Goal: Book appointment/travel/reservation

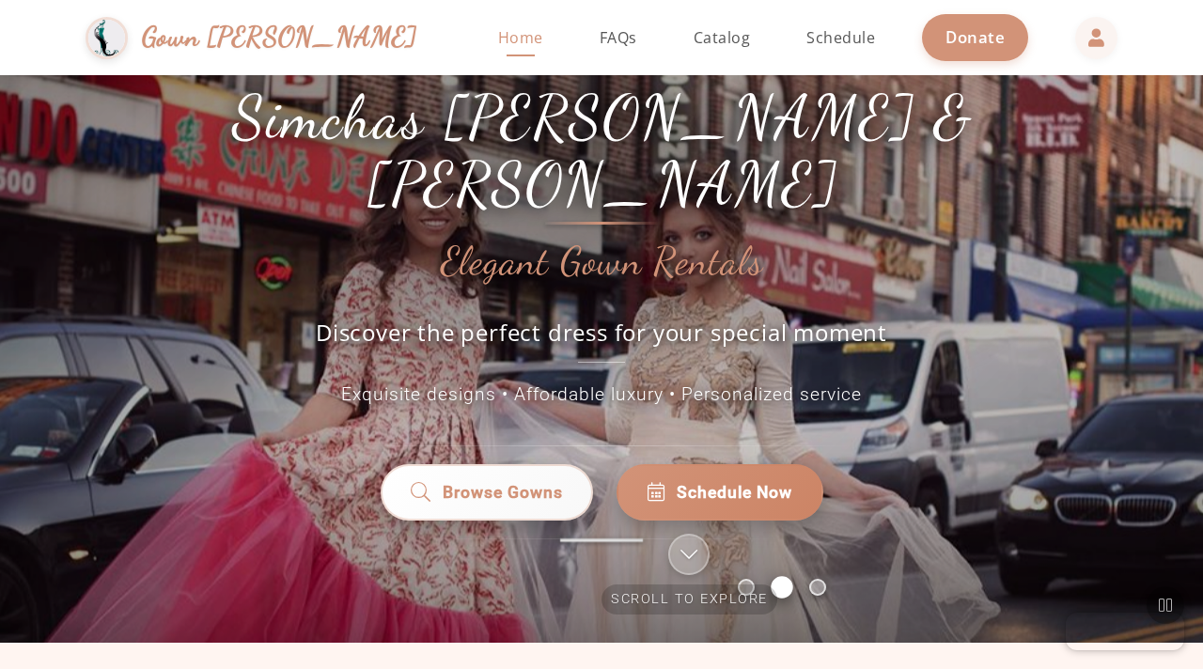
scroll to position [107, 0]
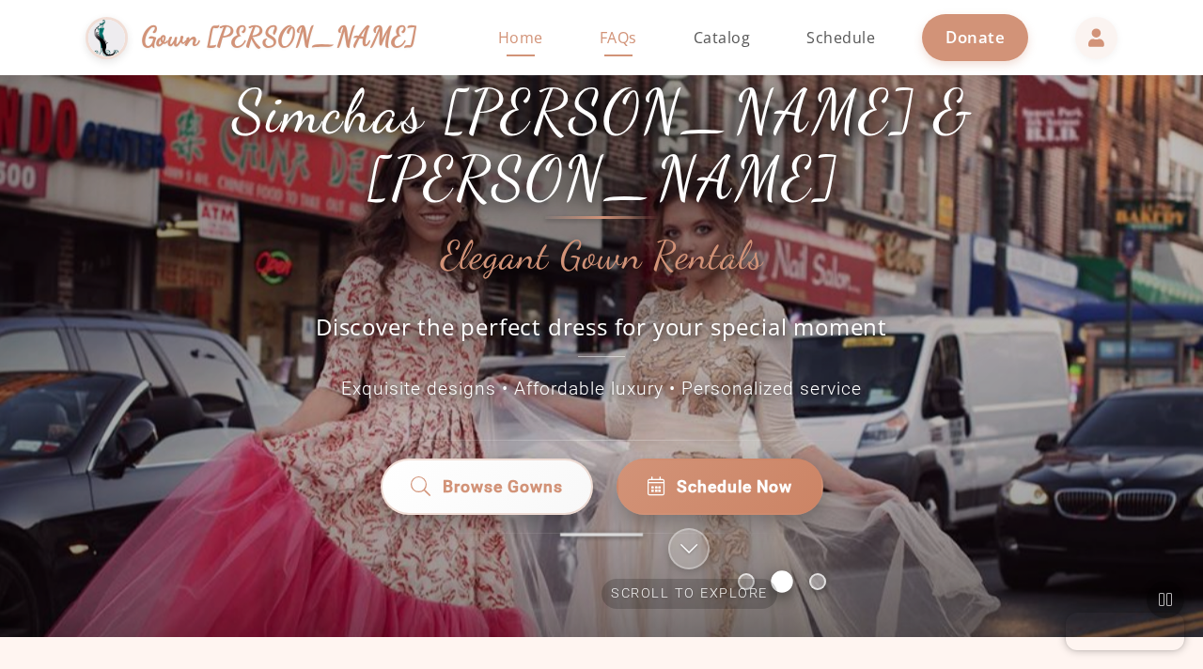
click at [581, 24] on link "FAQs" at bounding box center [618, 37] width 75 height 75
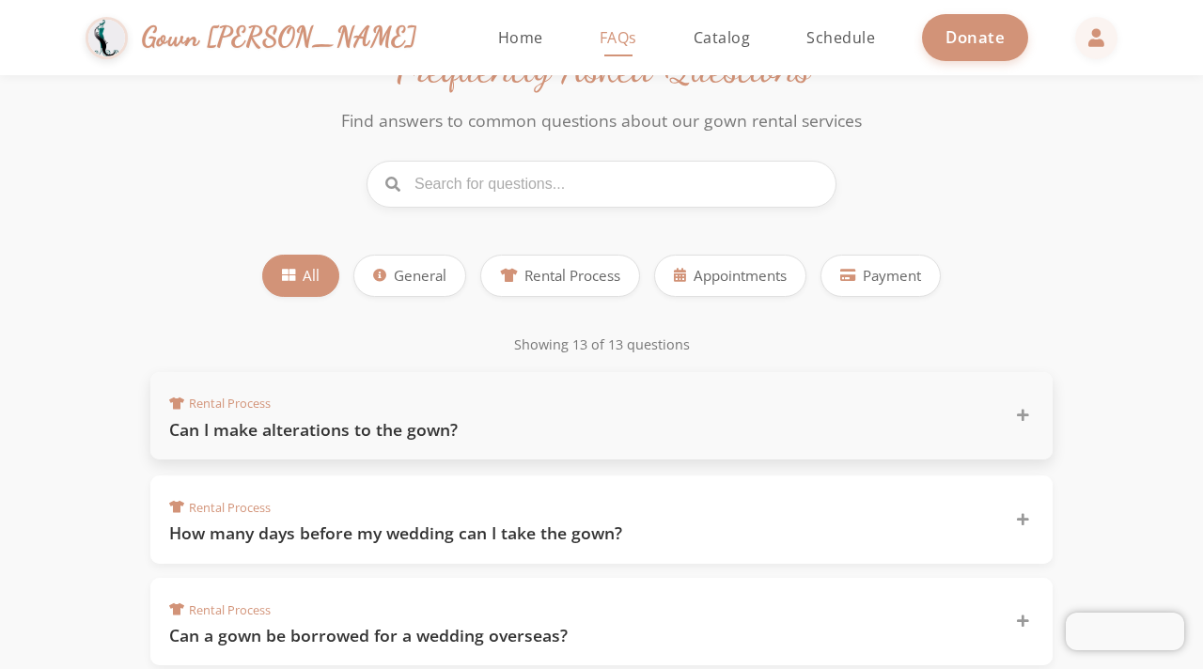
click at [512, 422] on h3 "Can I make alterations to the gown?" at bounding box center [580, 429] width 823 height 23
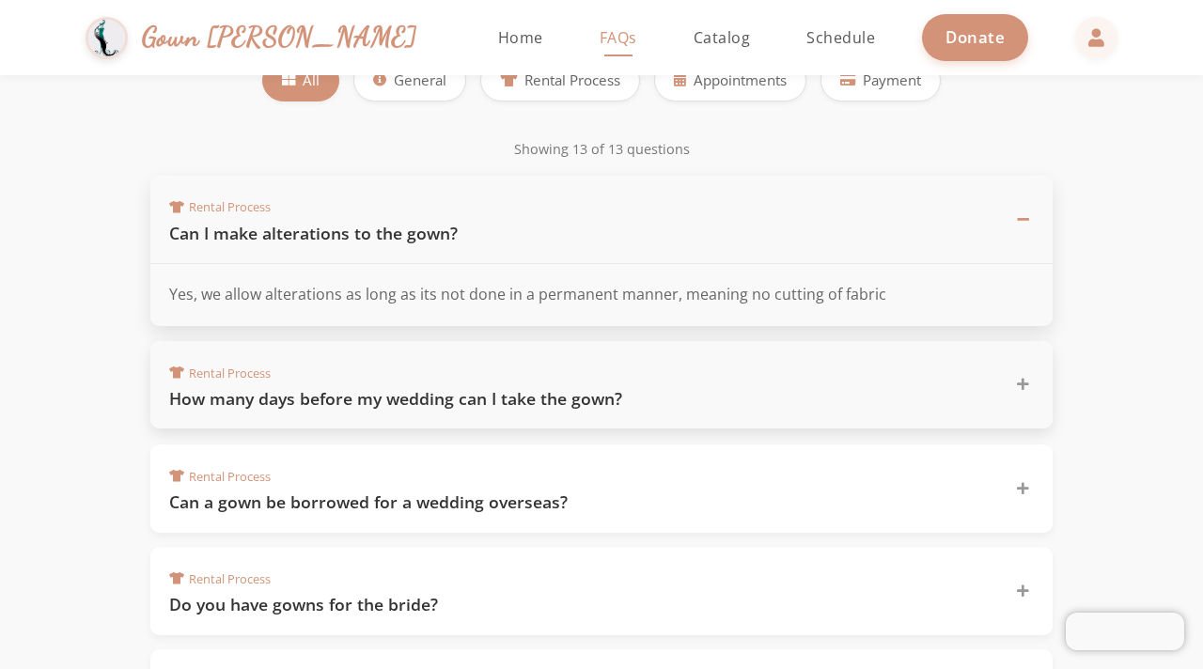
scroll to position [305, 0]
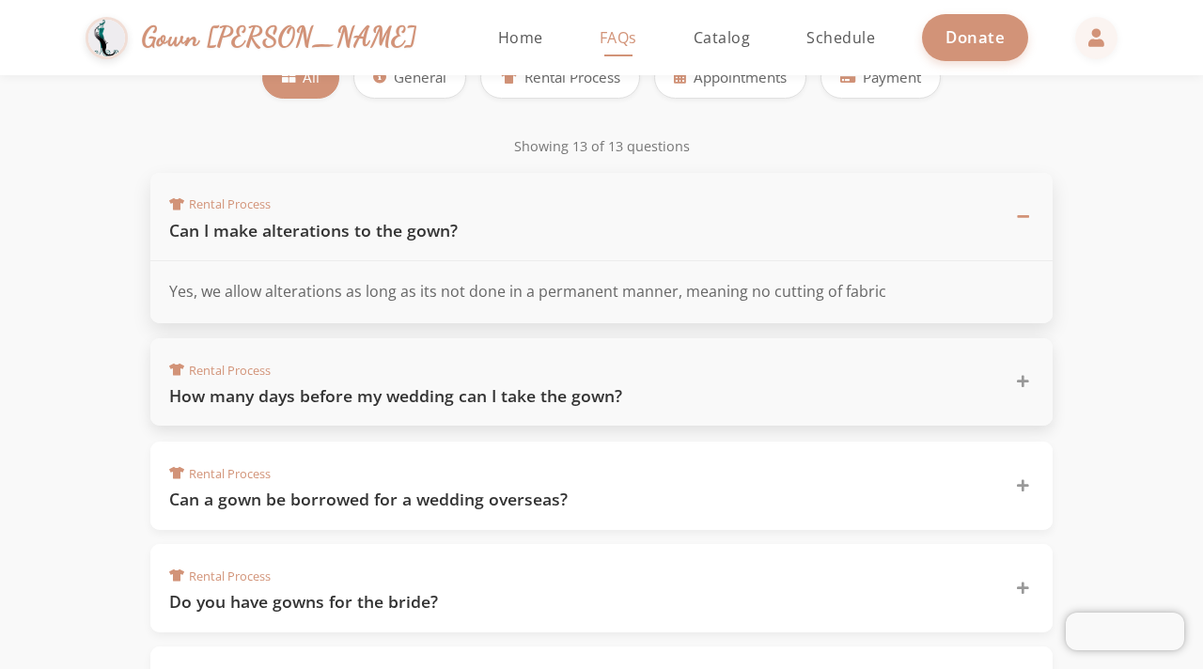
click at [538, 408] on div "Rental Process How many days before my wedding can I take the gown?" at bounding box center [601, 382] width 902 height 88
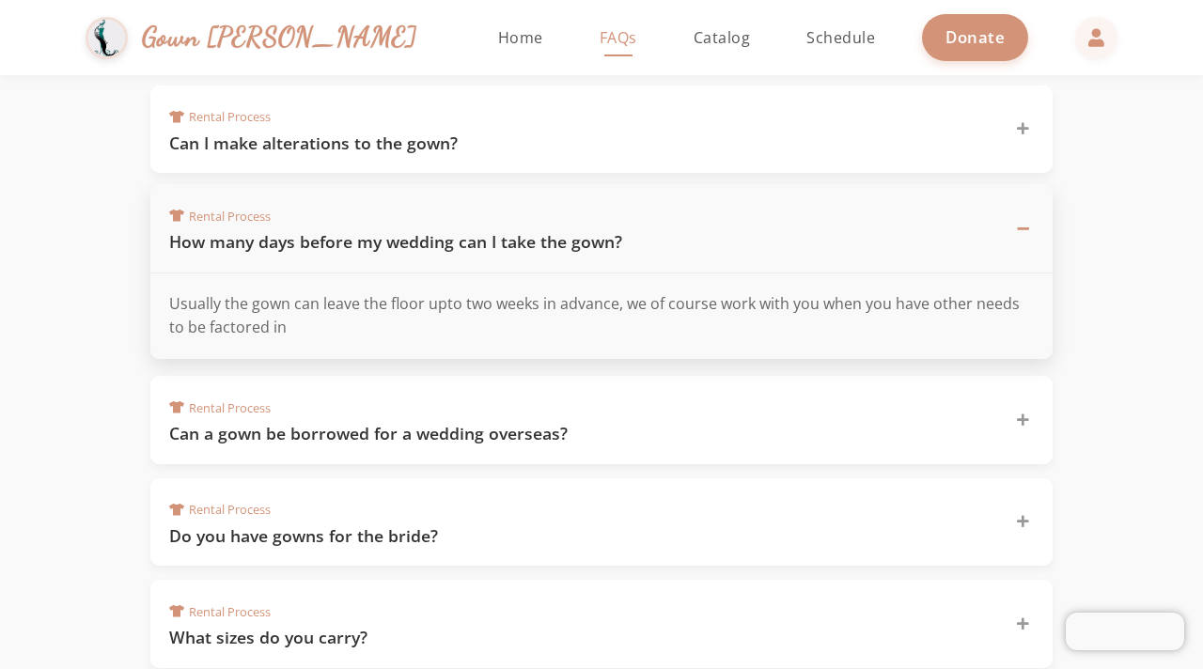
scroll to position [408, 0]
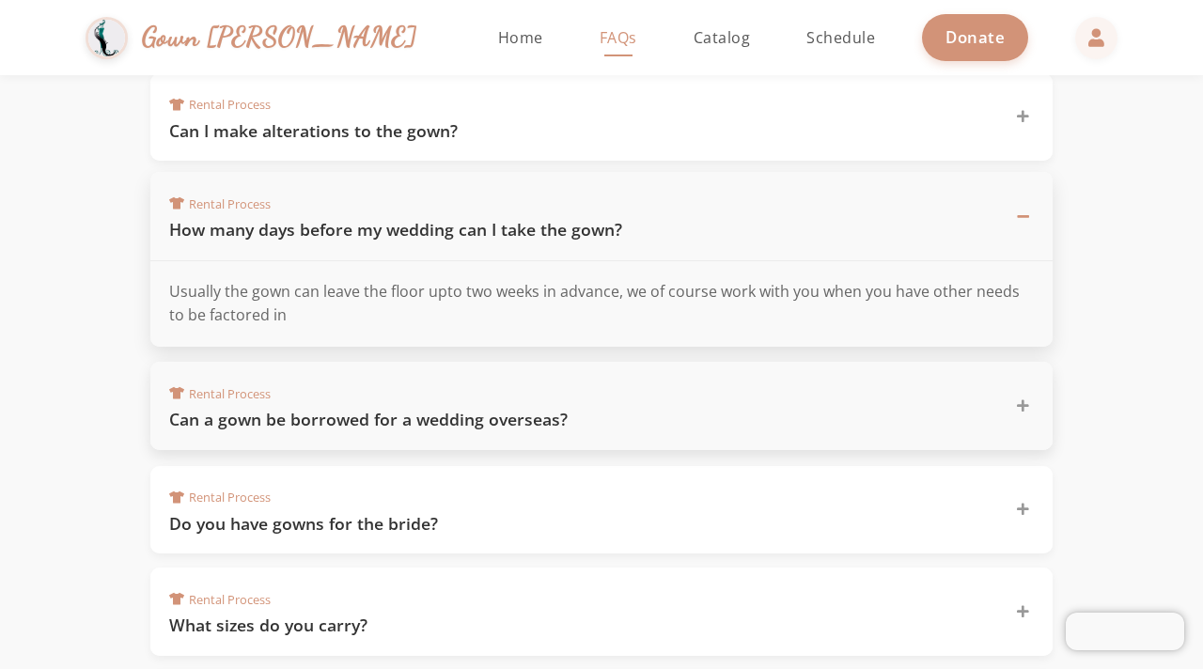
click at [576, 420] on h3 "Can a gown be borrowed for a wedding overseas?" at bounding box center [580, 419] width 823 height 23
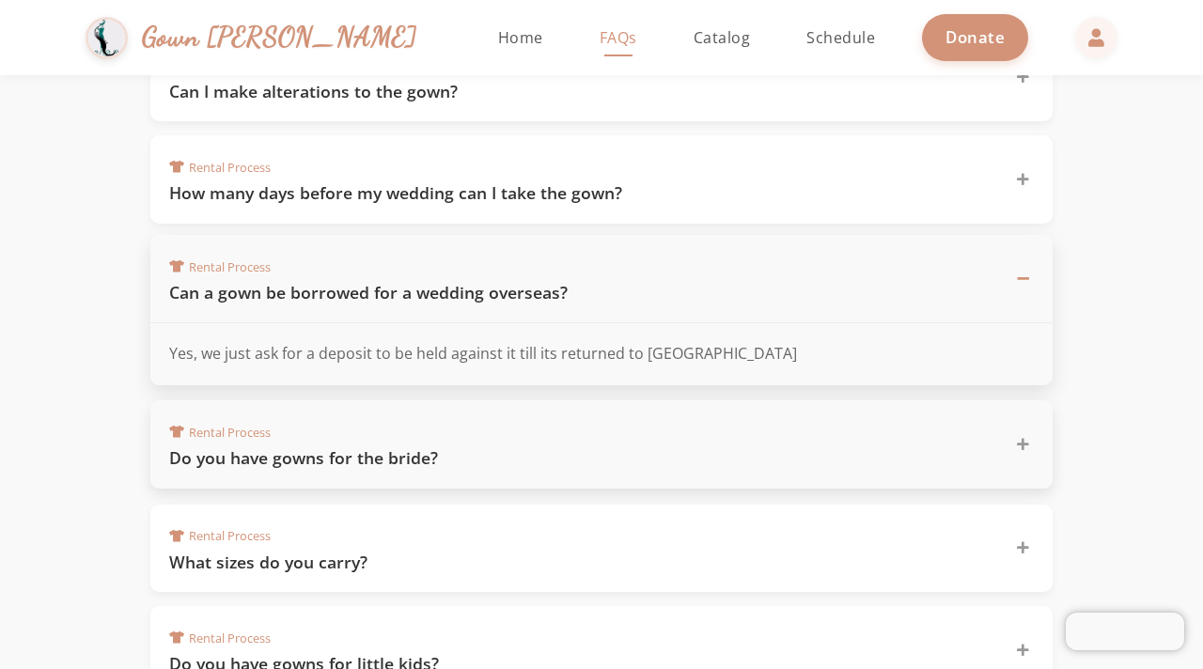
scroll to position [454, 0]
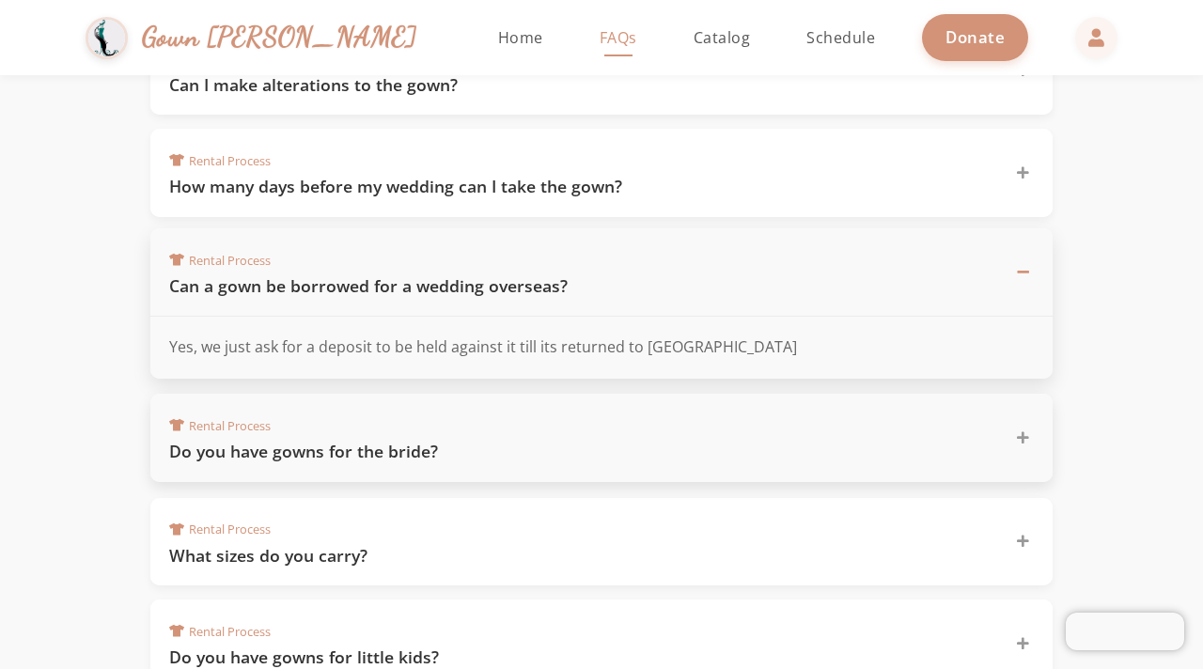
click at [549, 447] on h3 "Do you have gowns for the bride?" at bounding box center [580, 451] width 823 height 23
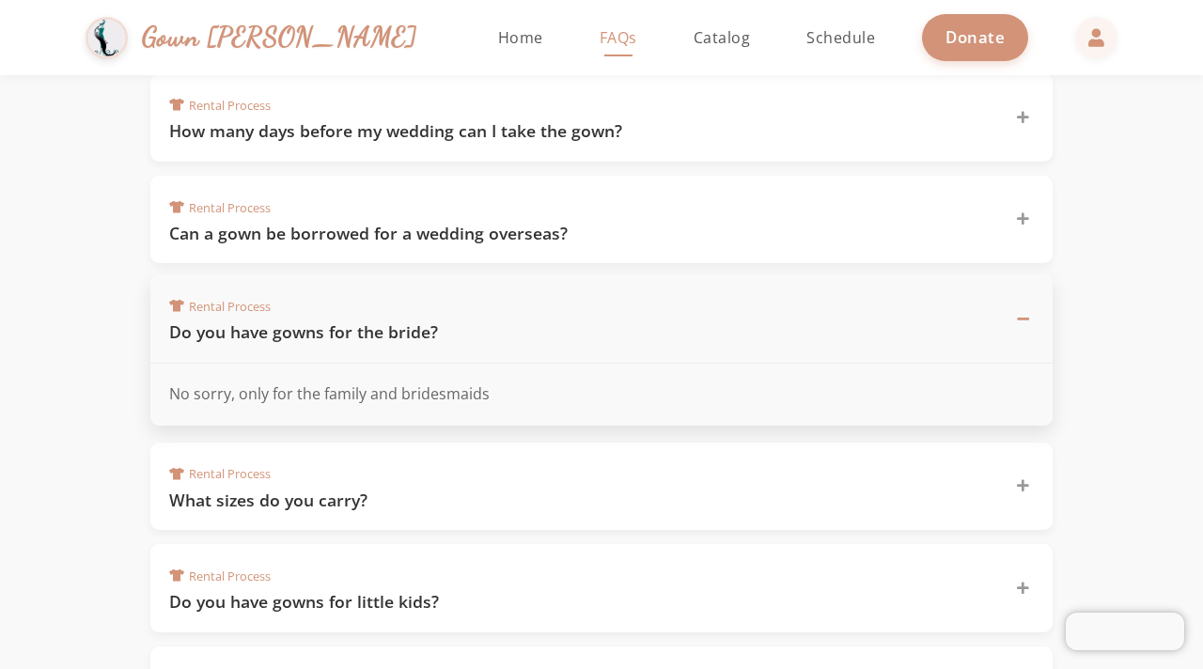
scroll to position [511, 0]
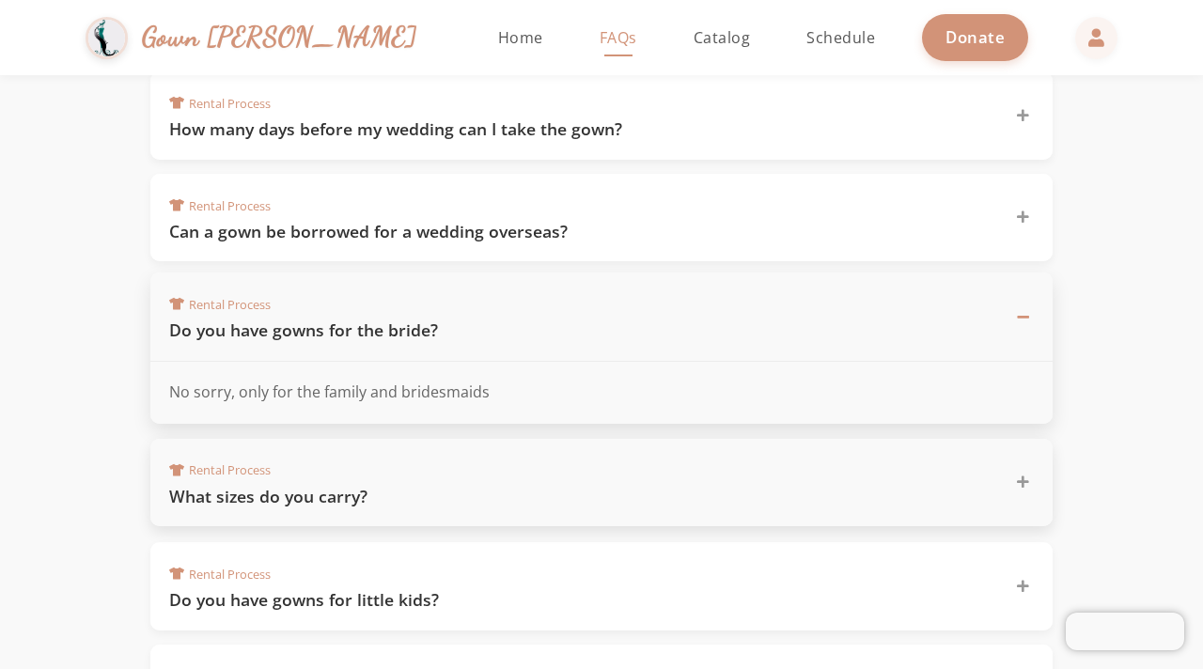
click at [521, 490] on h3 "What sizes do you carry?" at bounding box center [580, 496] width 823 height 23
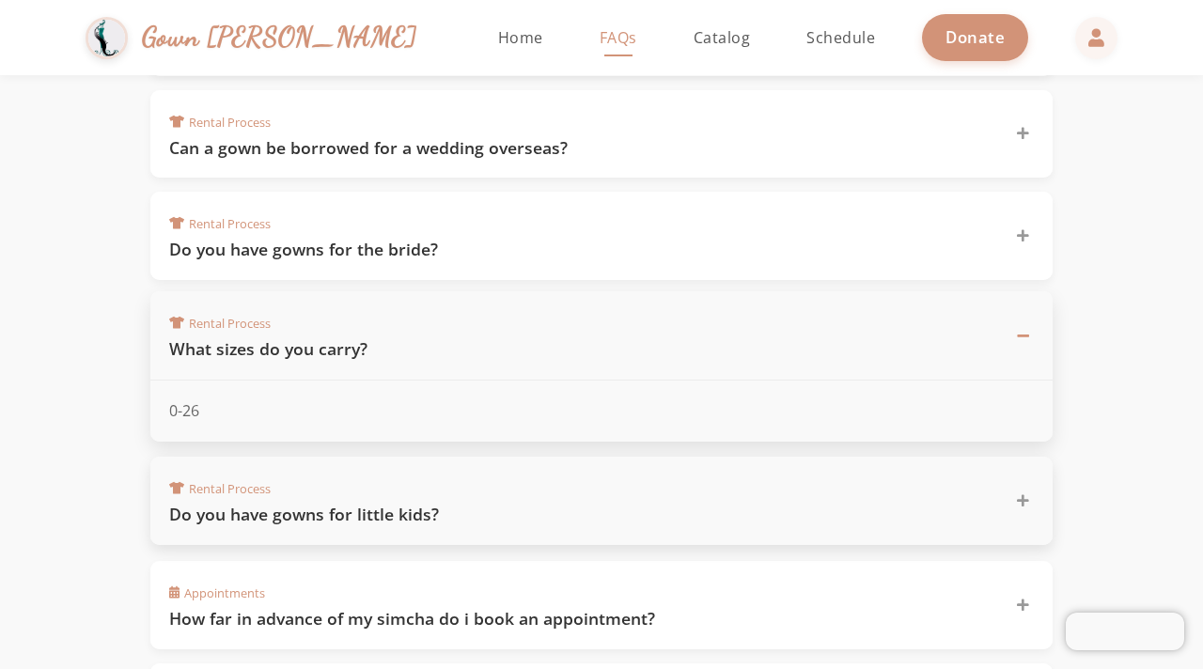
scroll to position [598, 0]
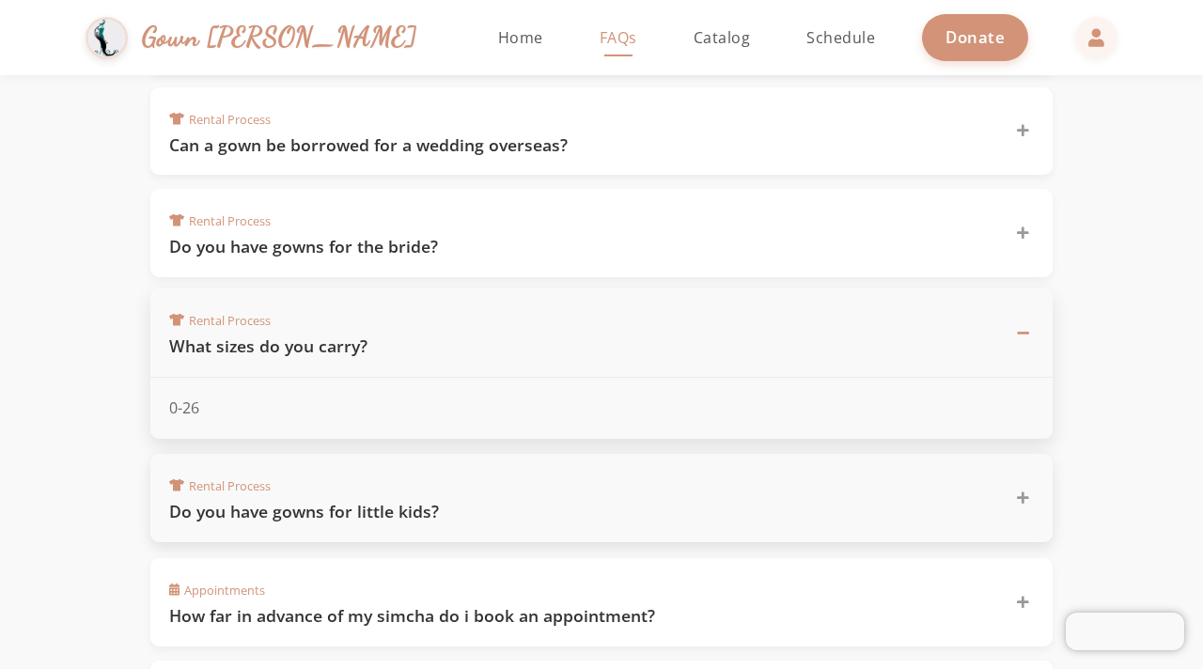
click at [510, 513] on h3 "Do you have gowns for little kids?" at bounding box center [580, 511] width 823 height 23
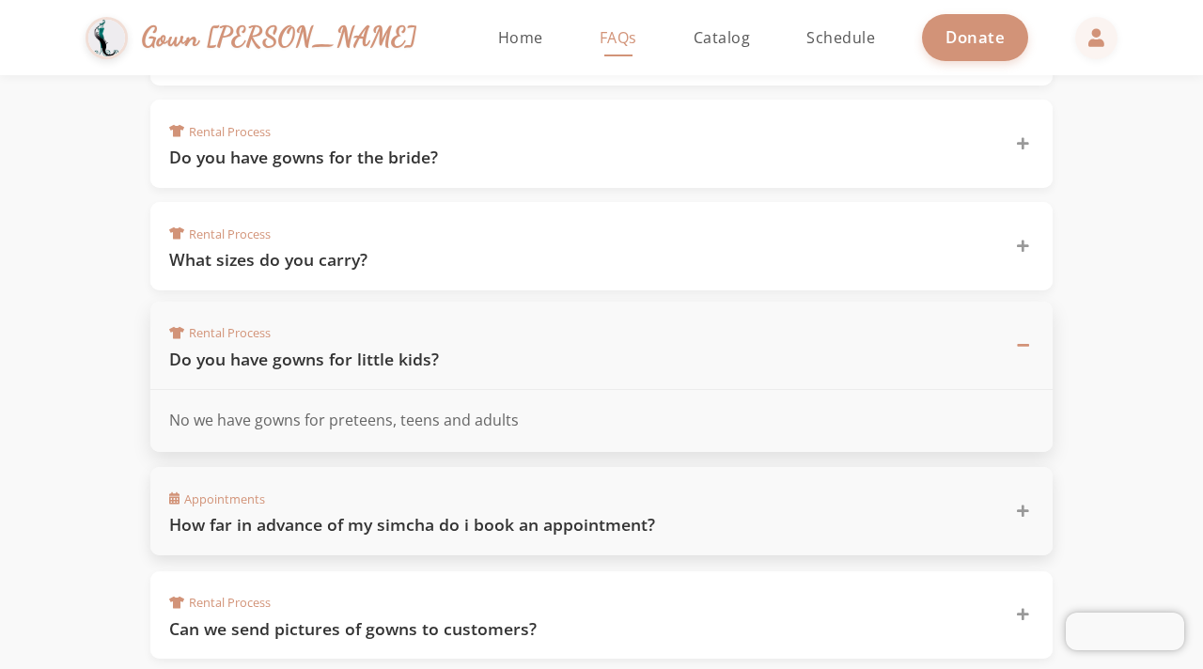
scroll to position [699, 0]
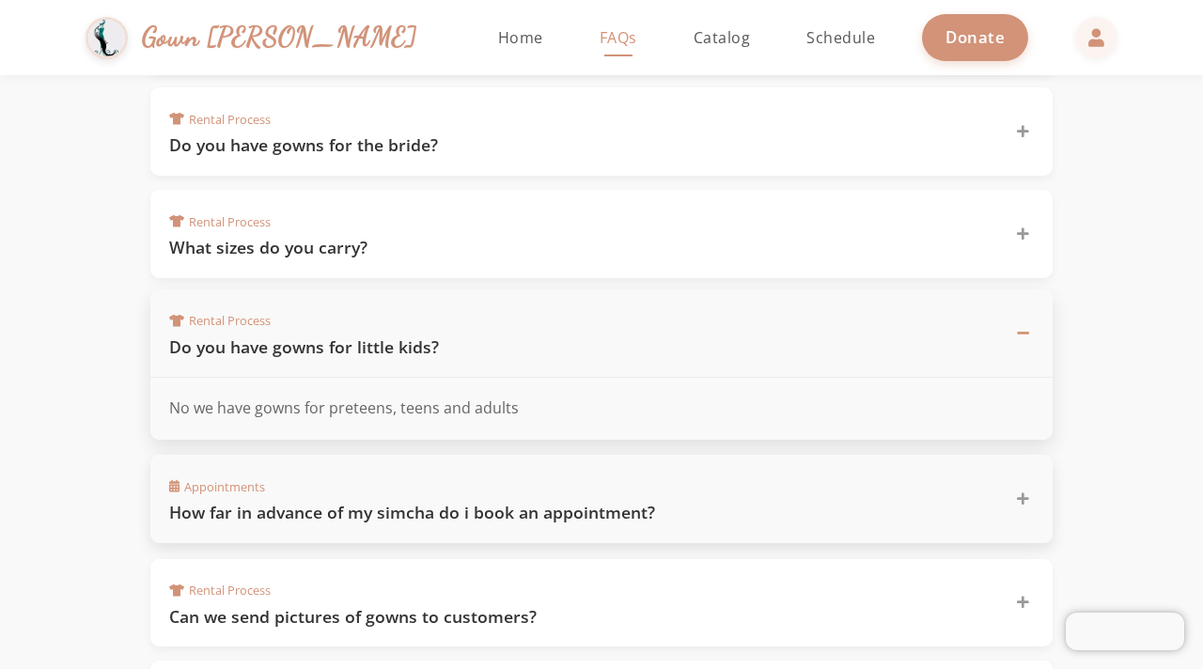
click at [505, 515] on h3 "How far in advance of my simcha do i book an appointment?" at bounding box center [580, 512] width 823 height 23
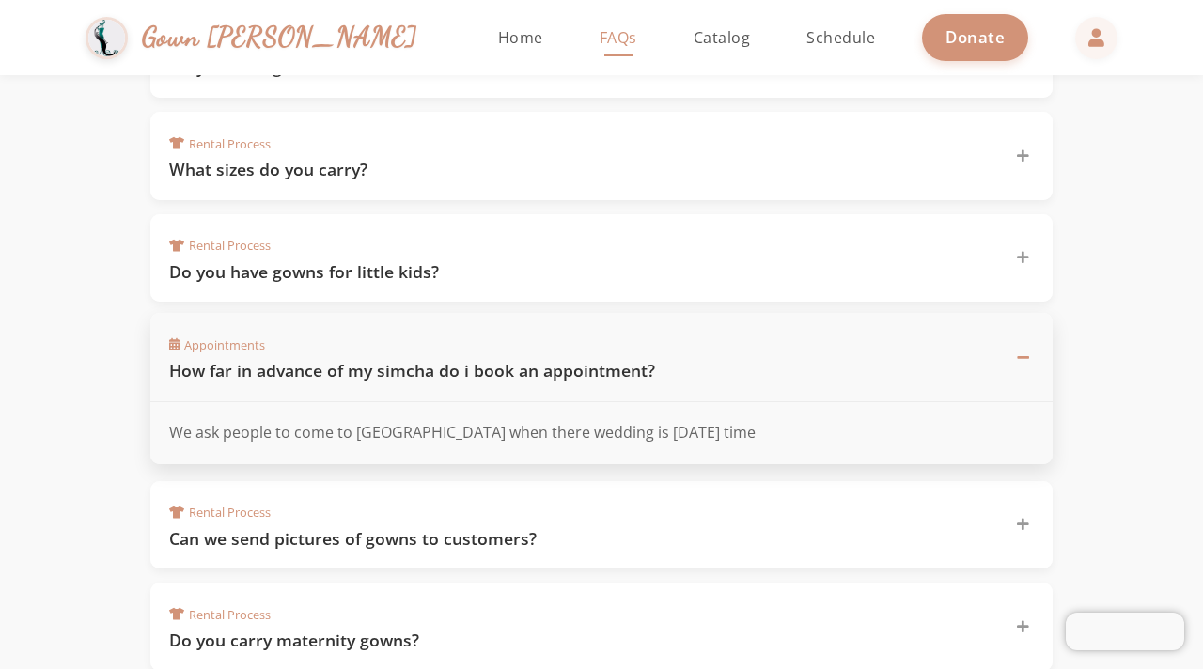
scroll to position [779, 0]
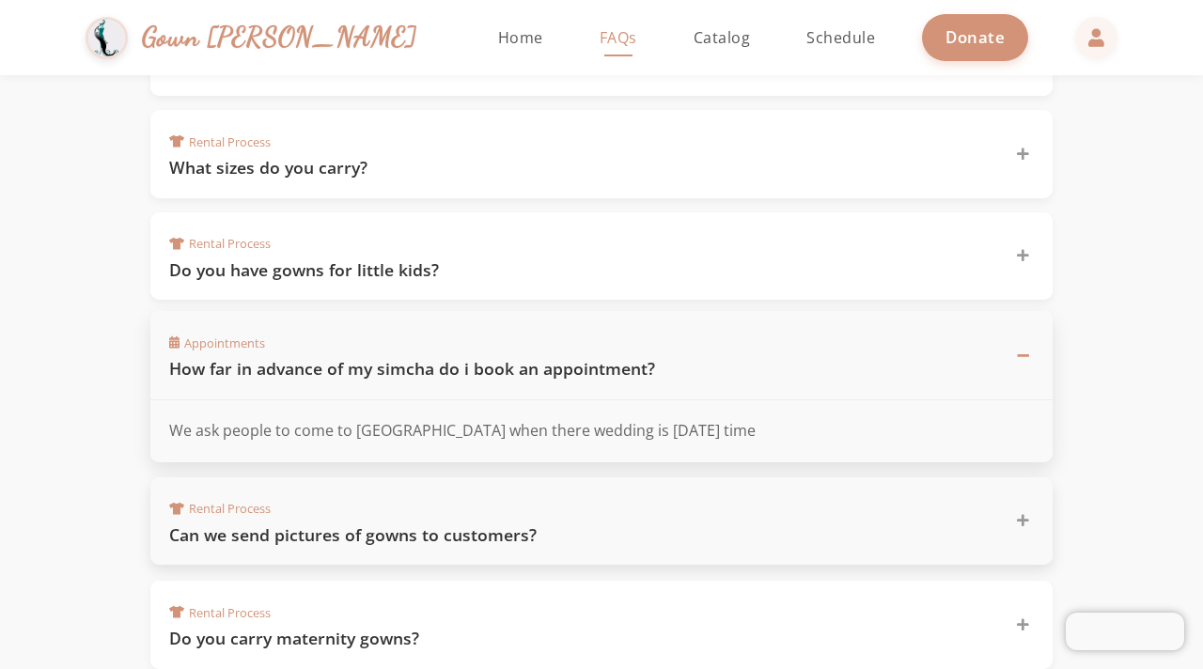
click at [536, 532] on h3 "Can we send pictures of gowns to customers?" at bounding box center [580, 534] width 823 height 23
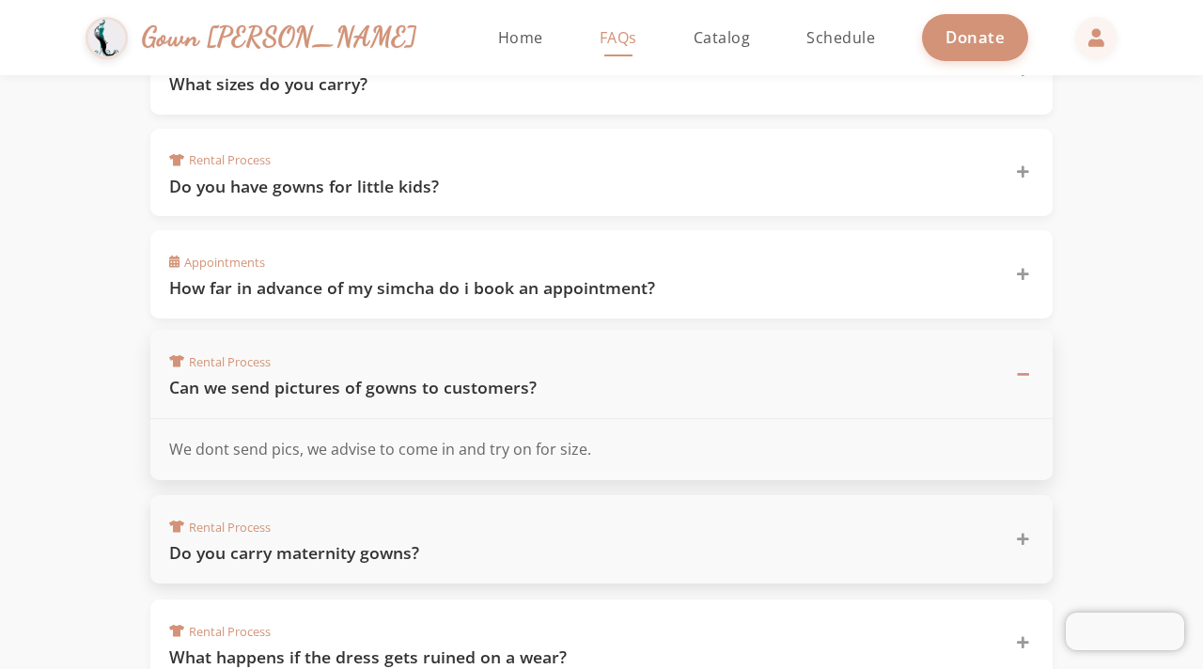
scroll to position [866, 0]
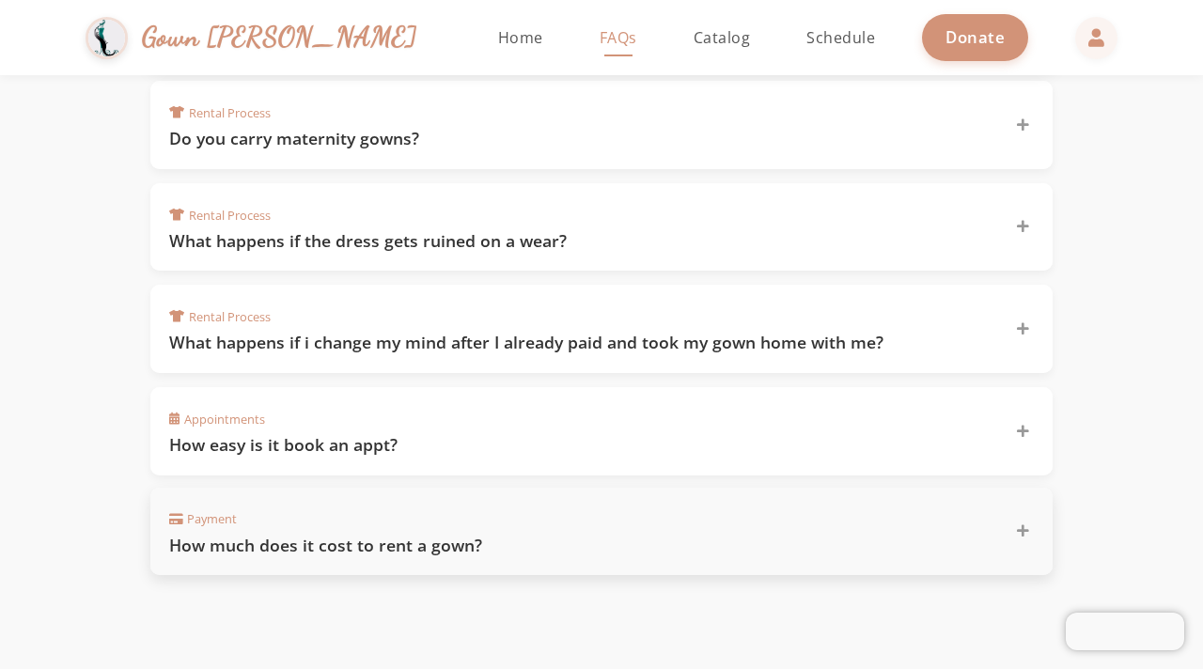
click at [531, 534] on h3 "How much does it cost to rent a gown?" at bounding box center [580, 545] width 823 height 23
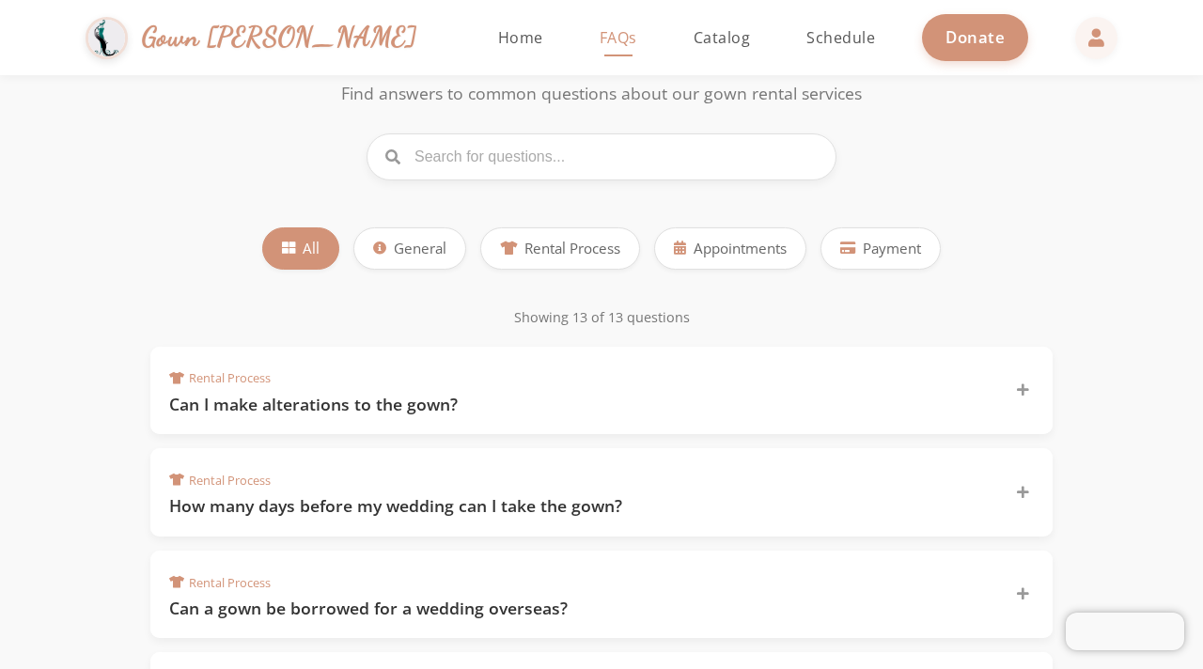
scroll to position [62, 0]
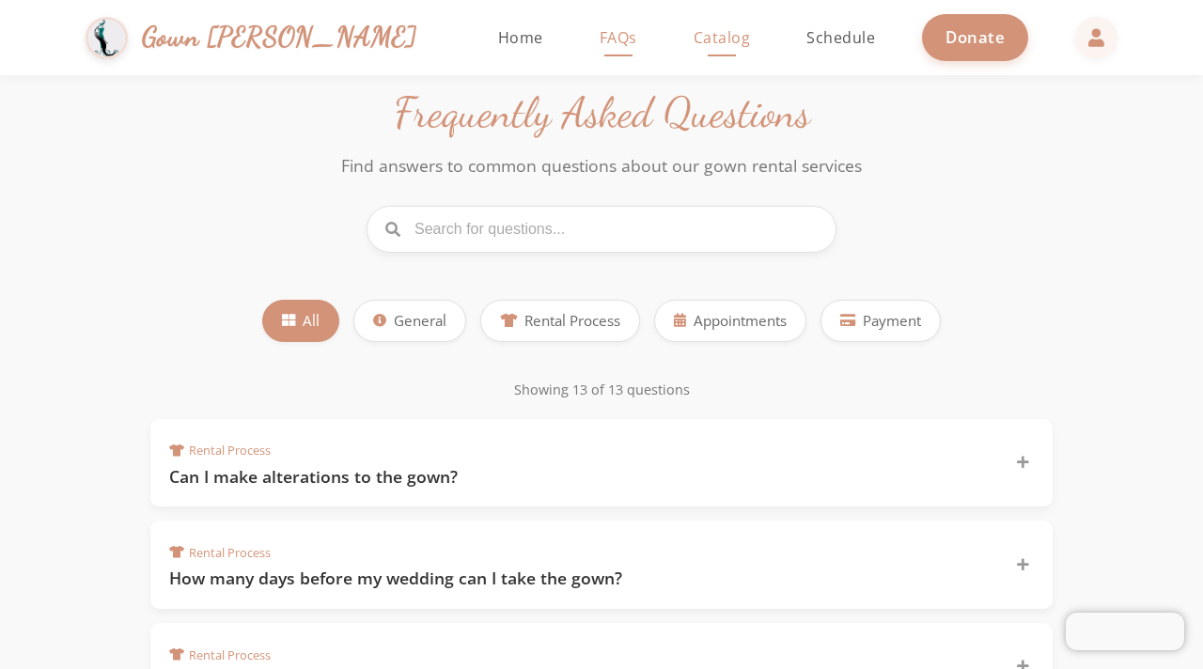
click at [675, 50] on link "Catalog" at bounding box center [722, 37] width 95 height 75
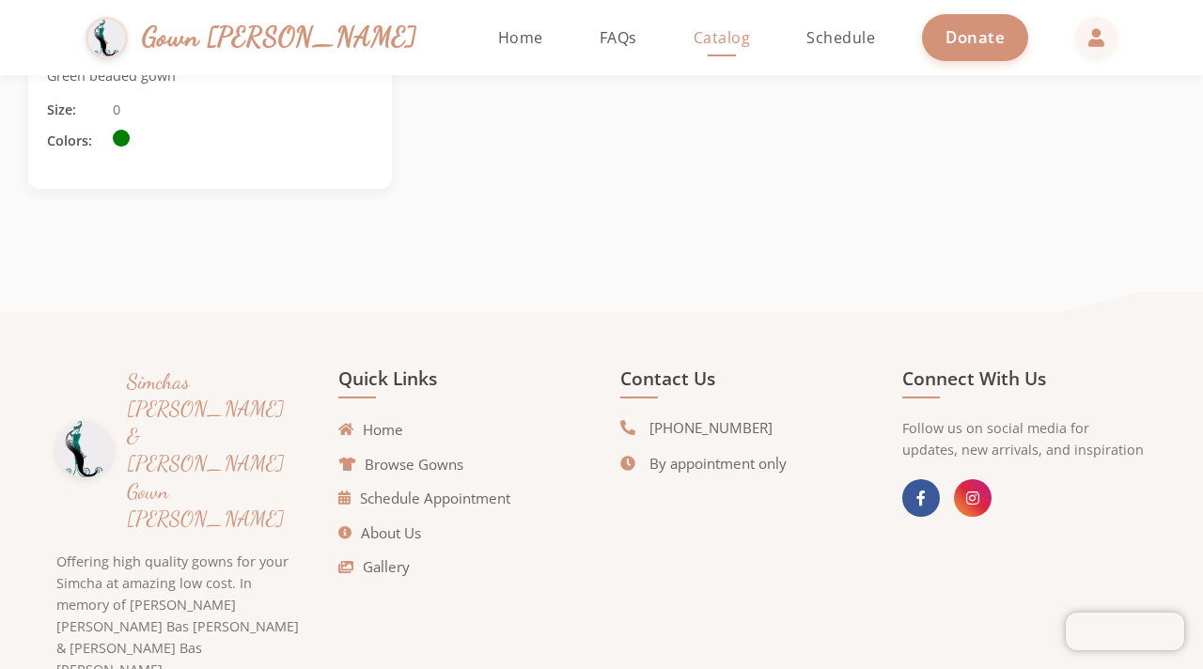
scroll to position [2220, 0]
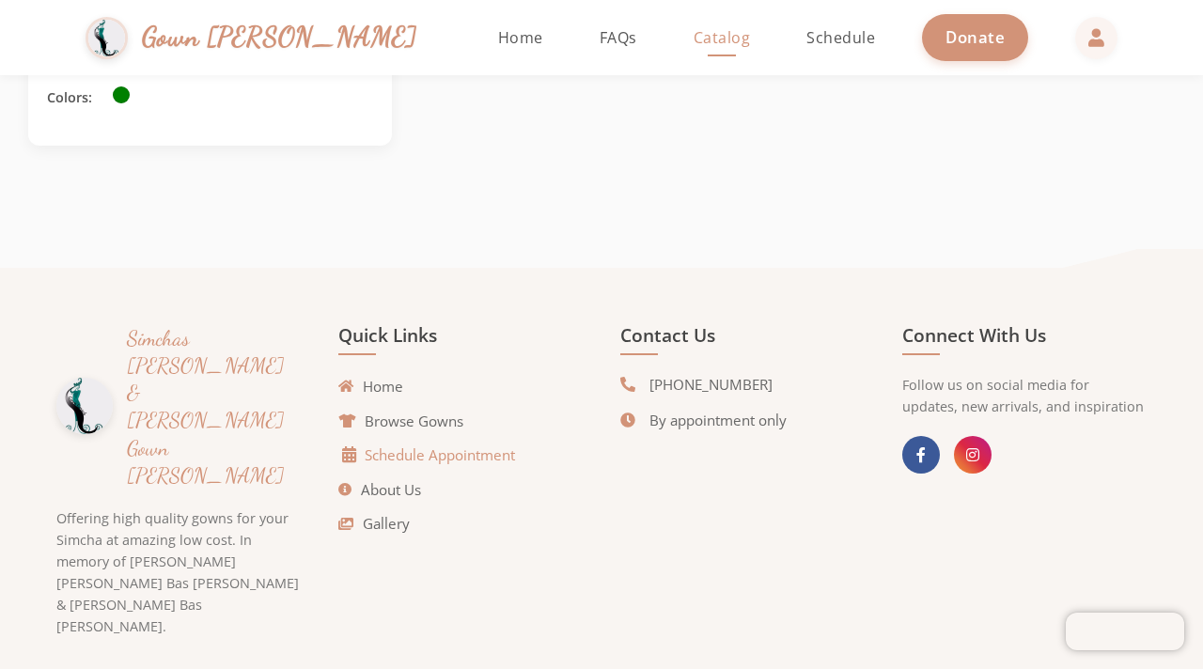
click at [454, 463] on link "Schedule Appointment" at bounding box center [429, 455] width 172 height 22
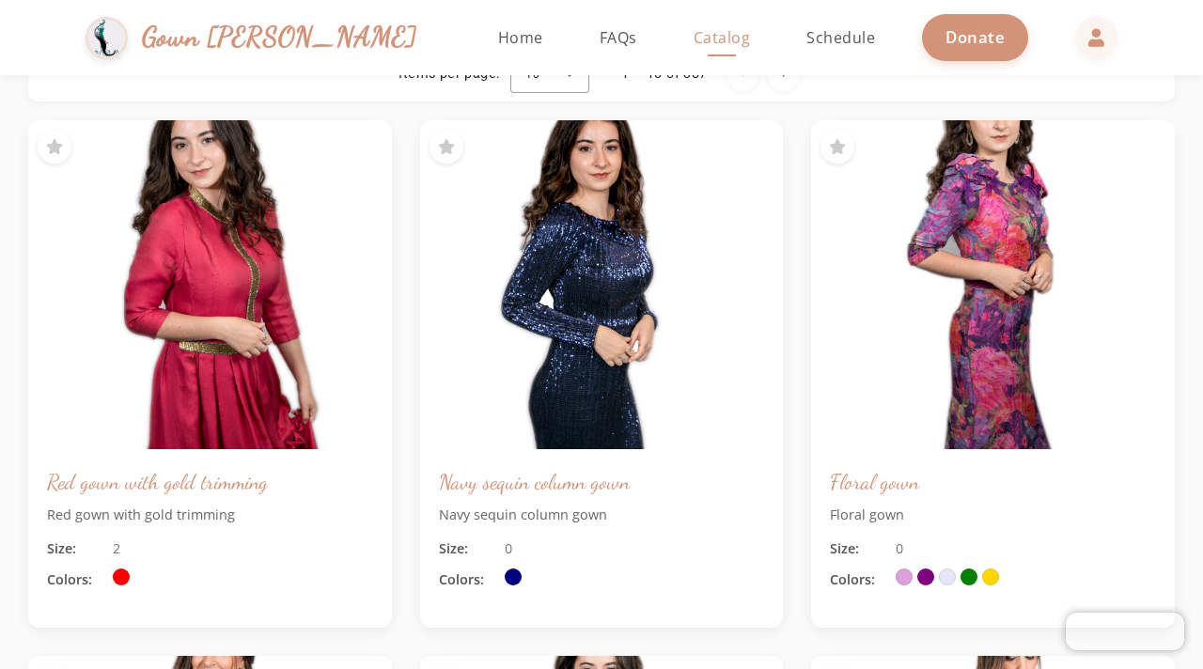
scroll to position [0, 0]
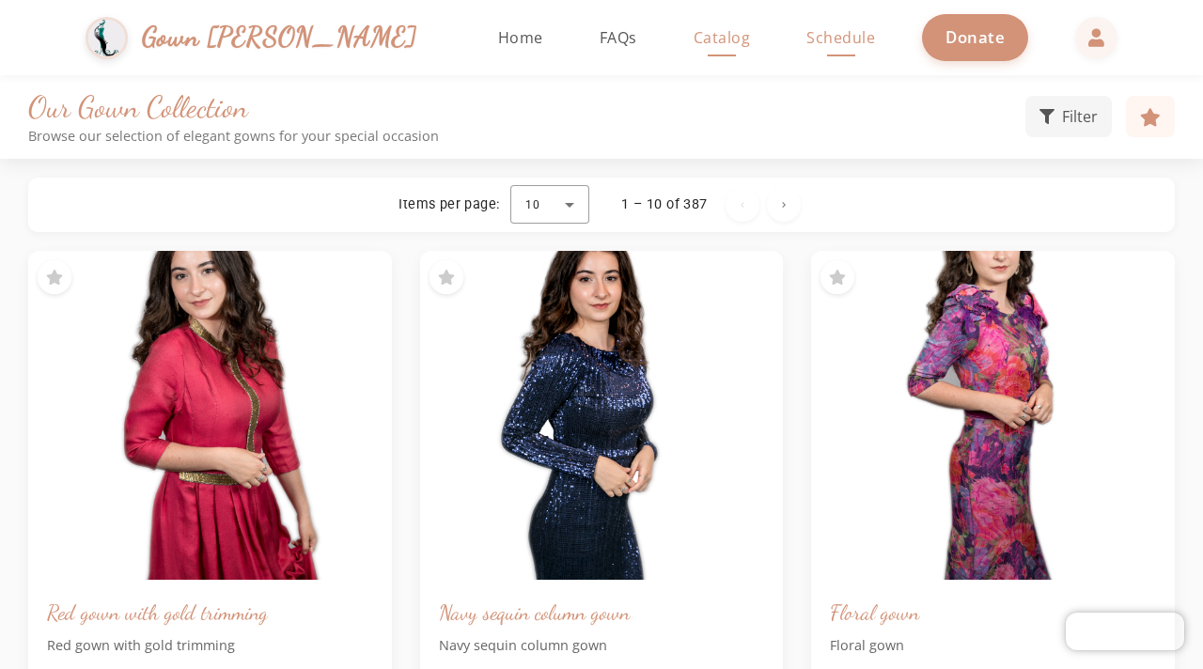
click at [806, 32] on span "Schedule" at bounding box center [840, 37] width 69 height 21
